Goal: Transaction & Acquisition: Purchase product/service

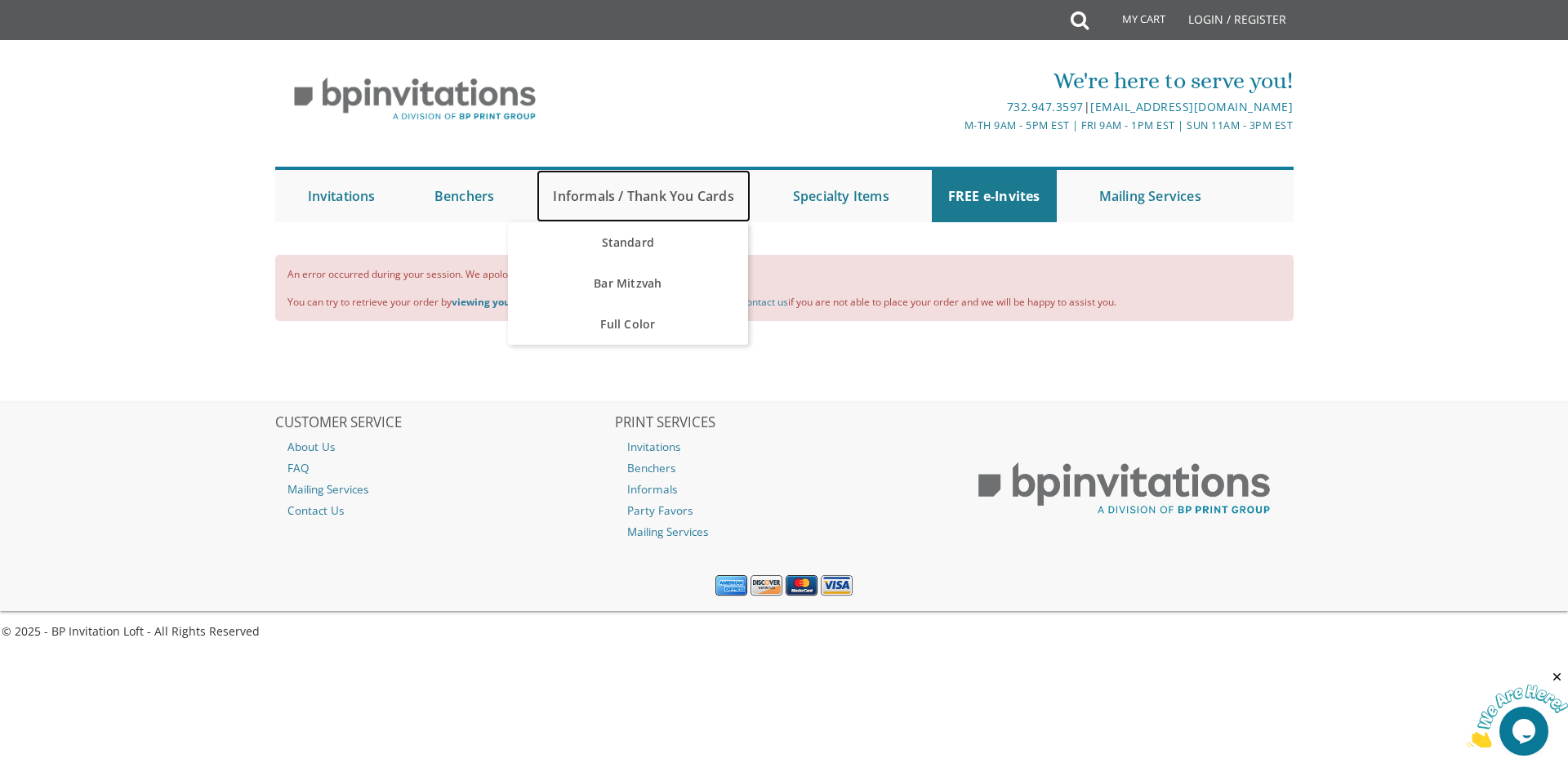
click at [587, 185] on link "Informals / Thank You Cards" at bounding box center [643, 195] width 213 height 52
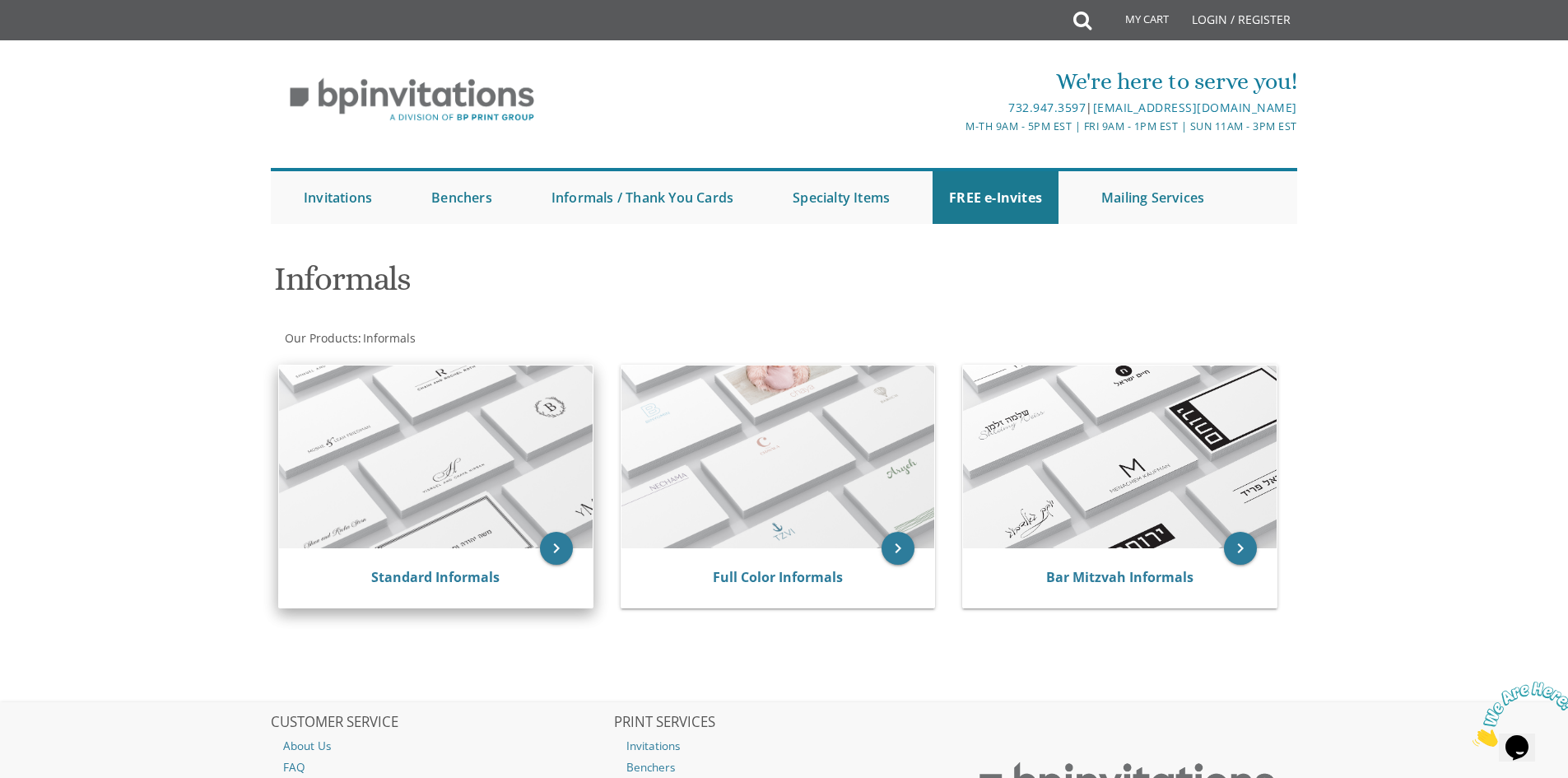
click at [558, 415] on img at bounding box center [436, 456] width 314 height 183
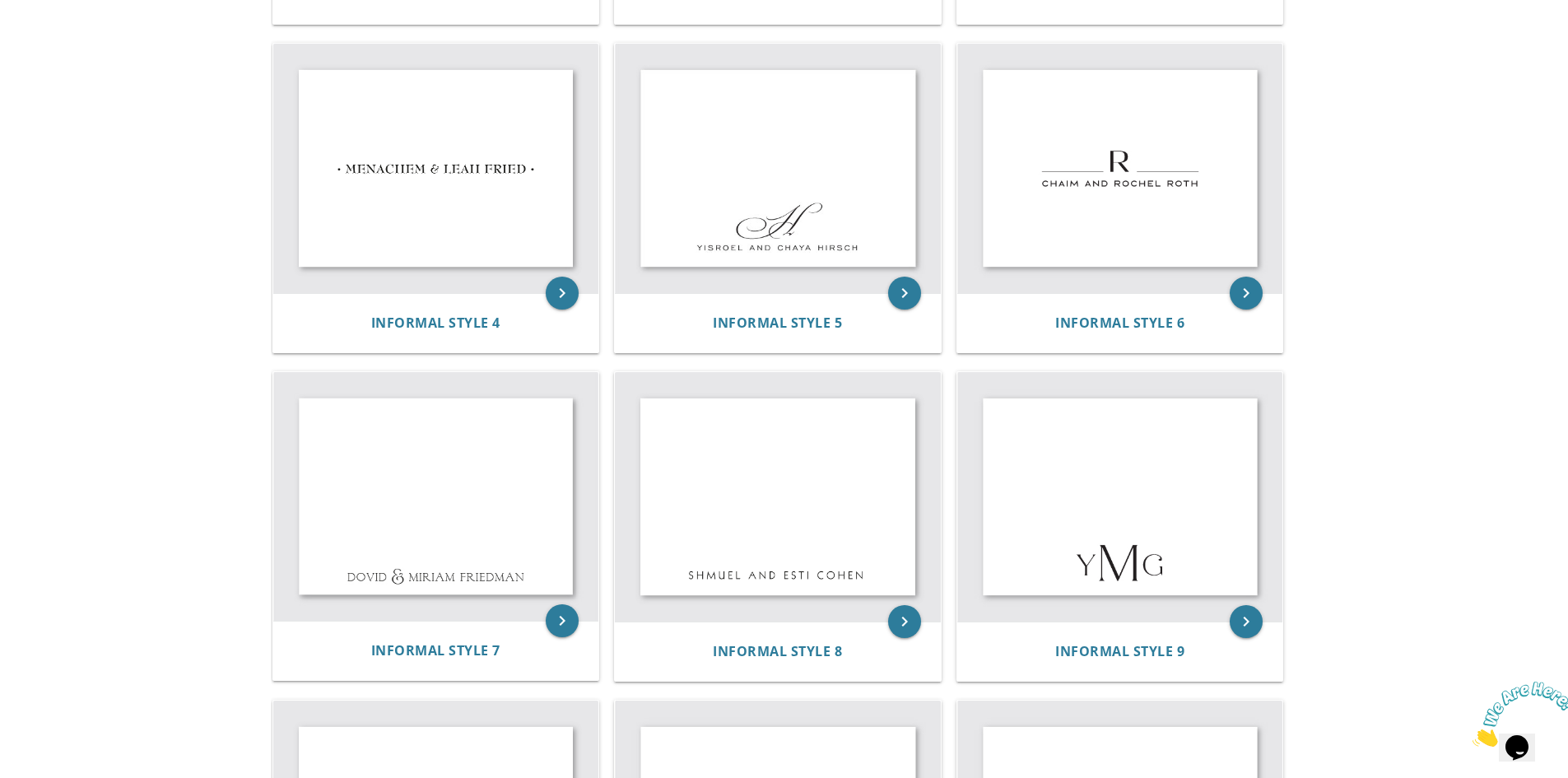
scroll to position [494, 0]
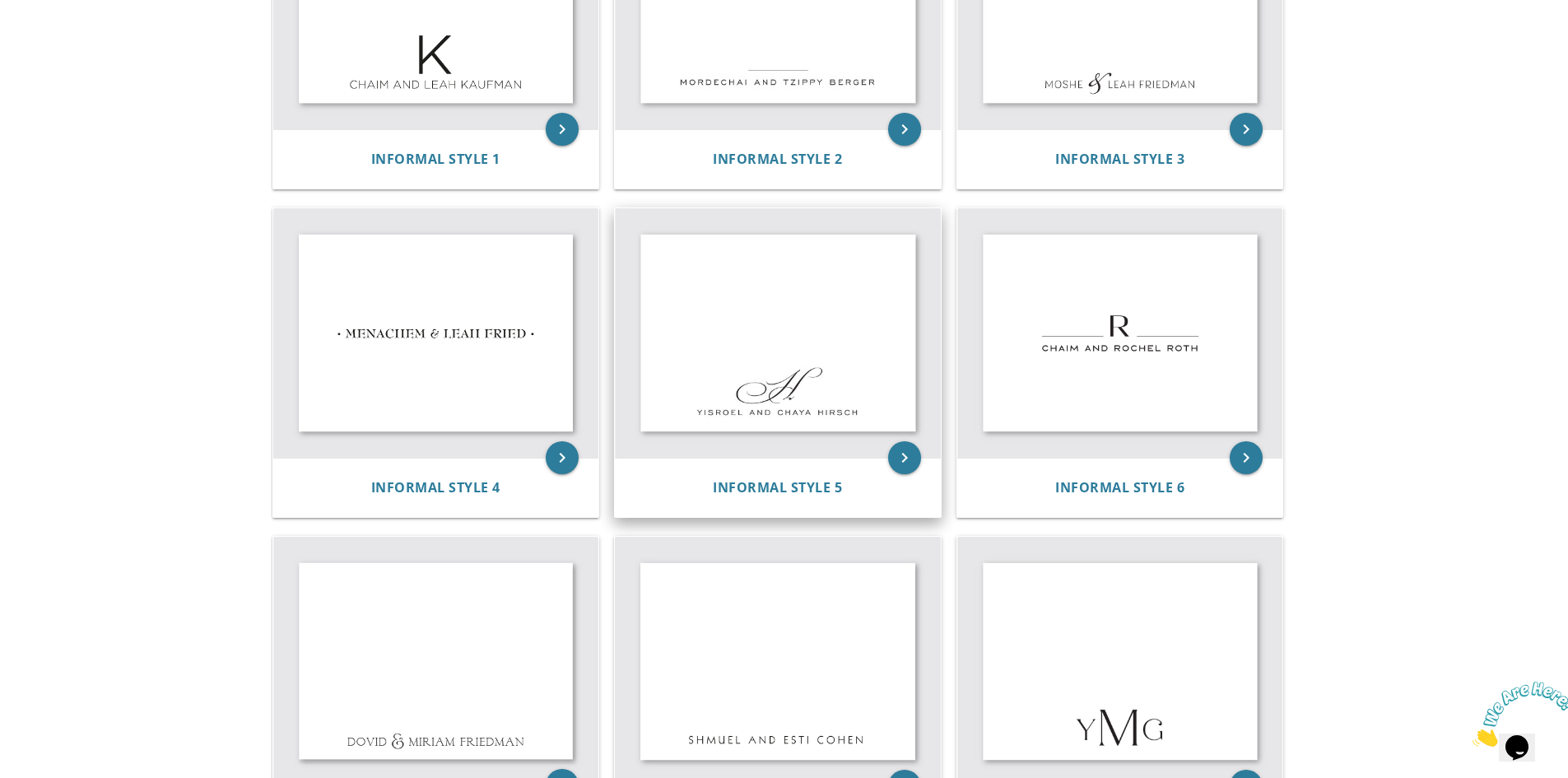
click at [832, 380] on img at bounding box center [777, 332] width 326 height 249
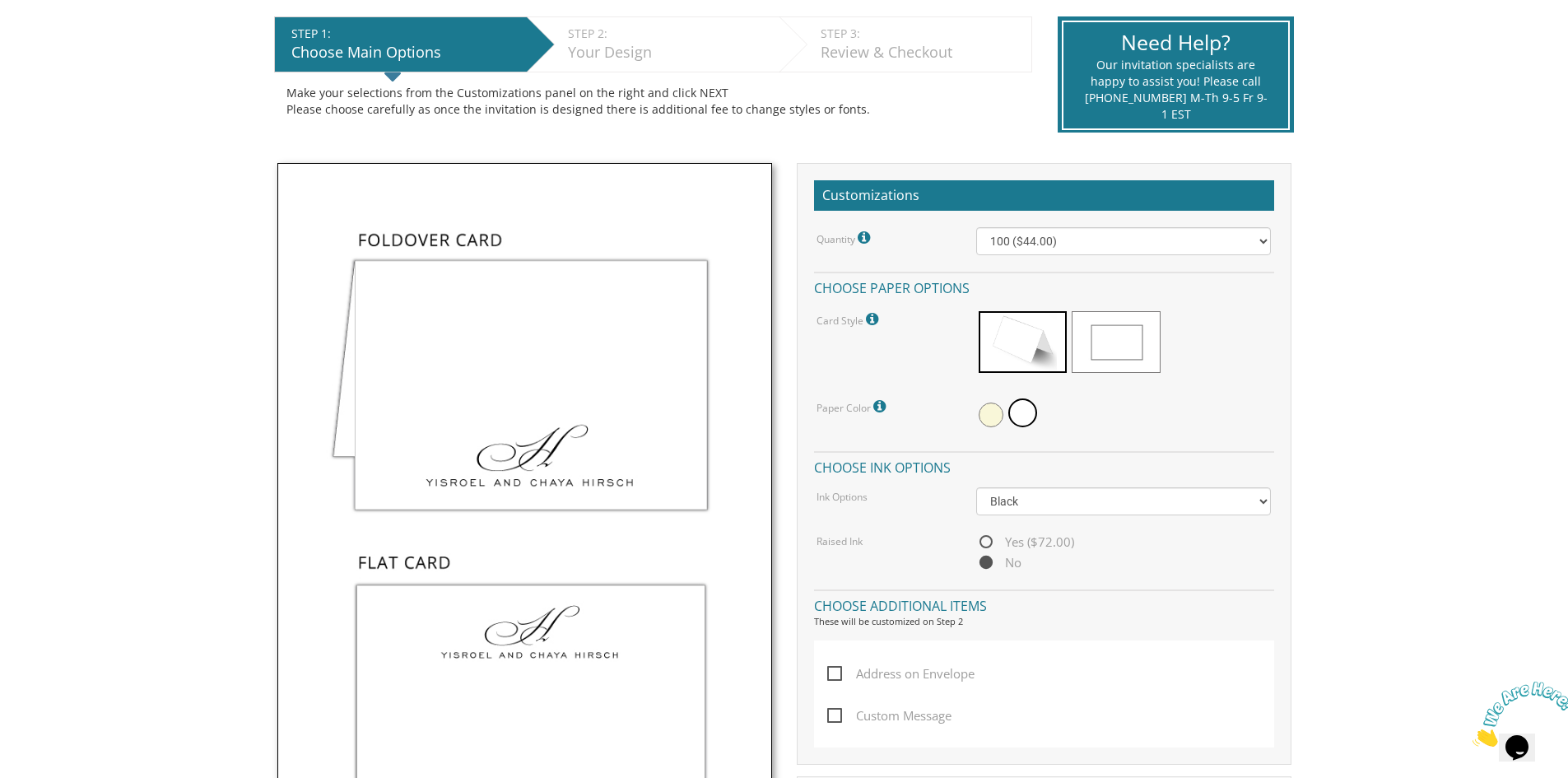
scroll to position [165, 0]
